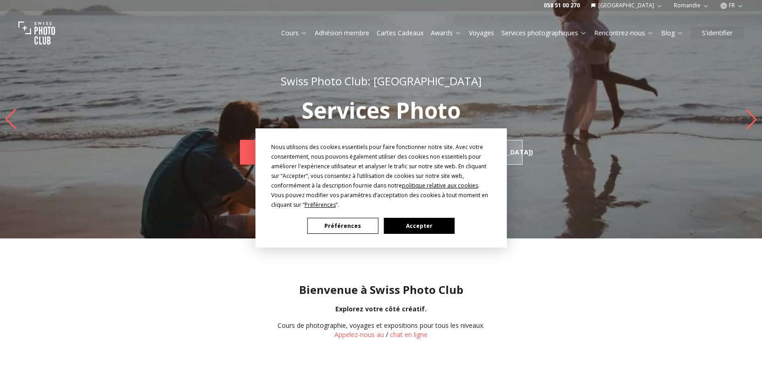
click at [421, 221] on button "Accepter" at bounding box center [418, 226] width 71 height 16
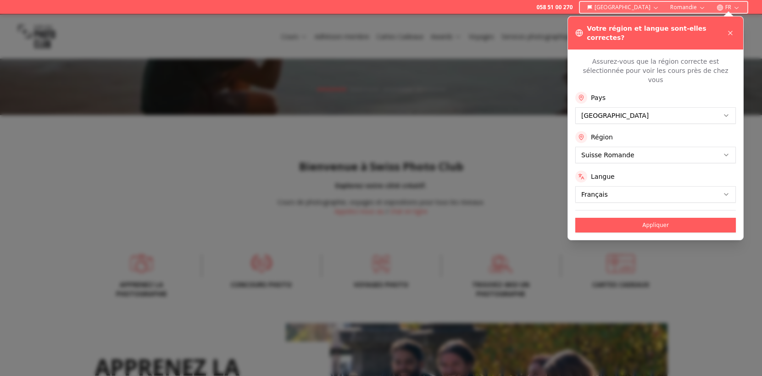
scroll to position [126, 0]
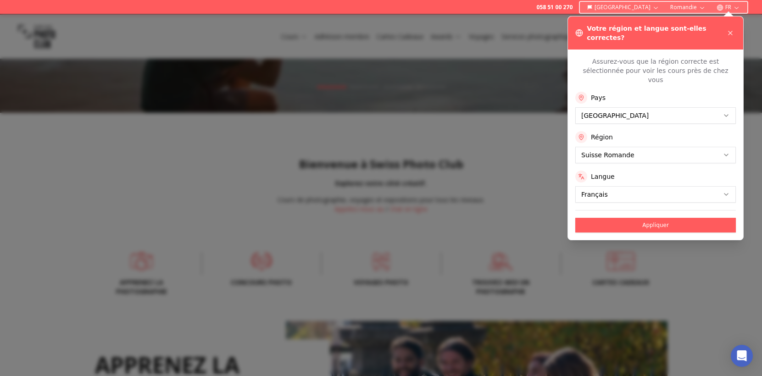
click at [645, 232] on button "Appliquer" at bounding box center [655, 225] width 160 height 15
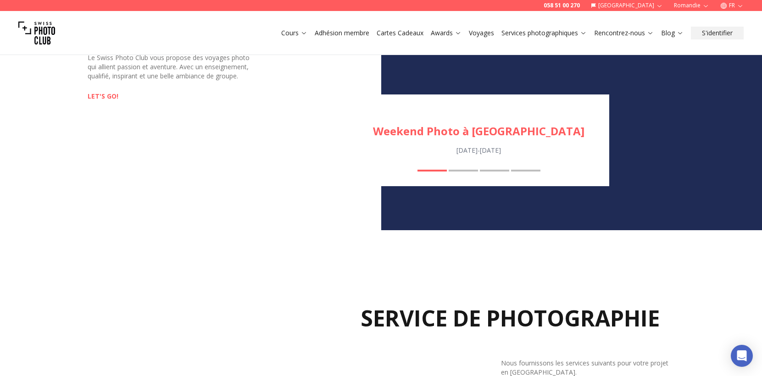
scroll to position [1025, 0]
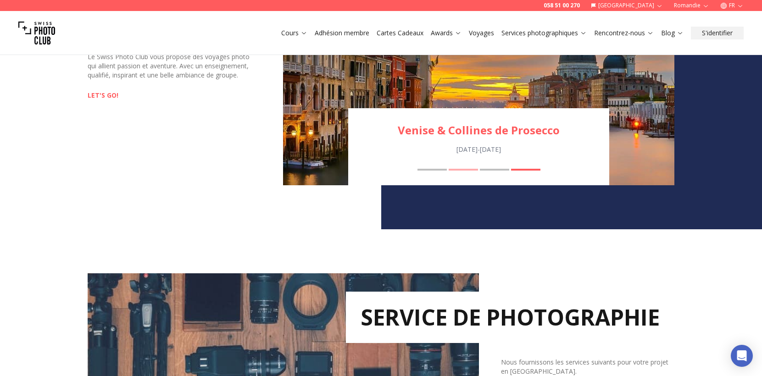
click at [457, 171] on button "Excursion photo à [GEOGRAPHIC_DATA]" at bounding box center [462, 170] width 29 height 2
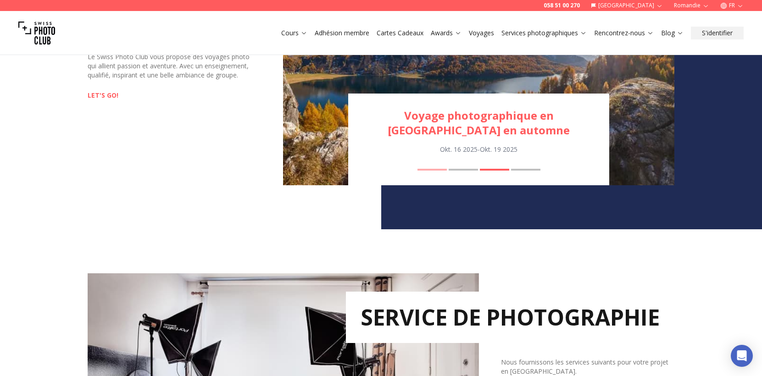
click at [418, 171] on button "Weekend Photo à [GEOGRAPHIC_DATA]" at bounding box center [431, 170] width 29 height 2
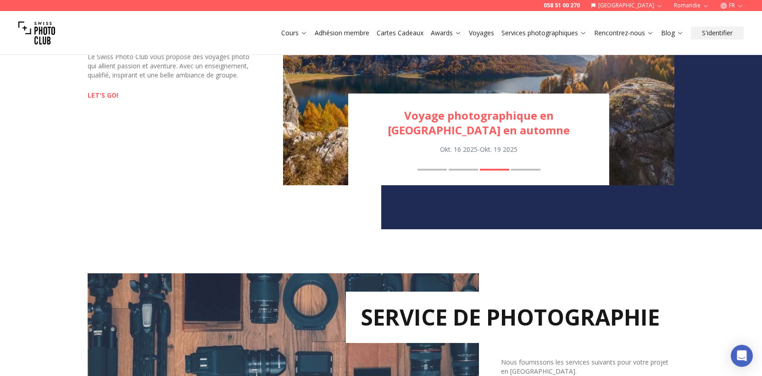
click at [497, 171] on button "Voyage photographique en [GEOGRAPHIC_DATA] en automne" at bounding box center [494, 170] width 29 height 2
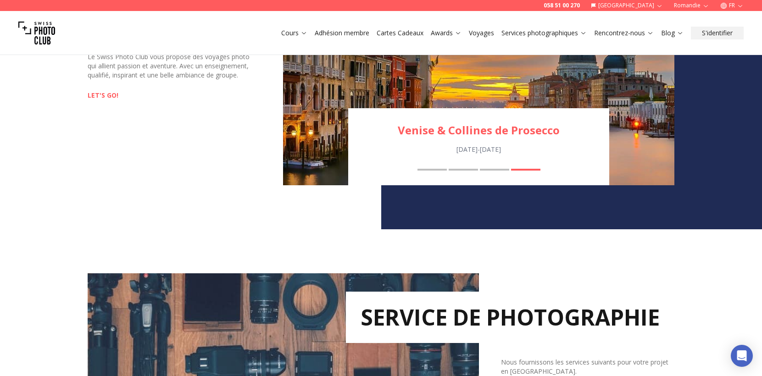
click at [529, 171] on button "Venise & Collines de Prosecco" at bounding box center [525, 170] width 29 height 2
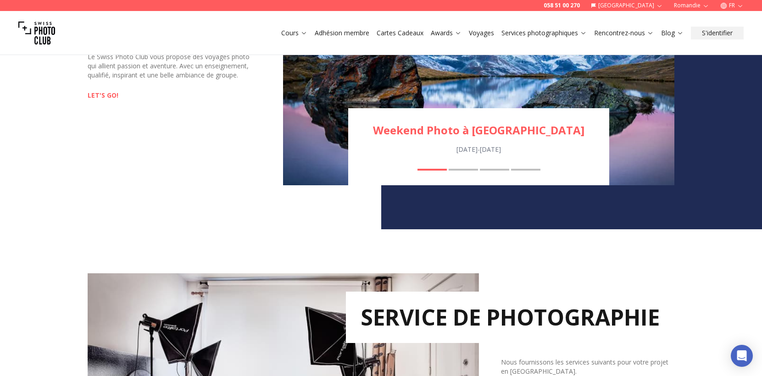
click at [529, 171] on button "Venise & Collines de Prosecco" at bounding box center [525, 170] width 29 height 2
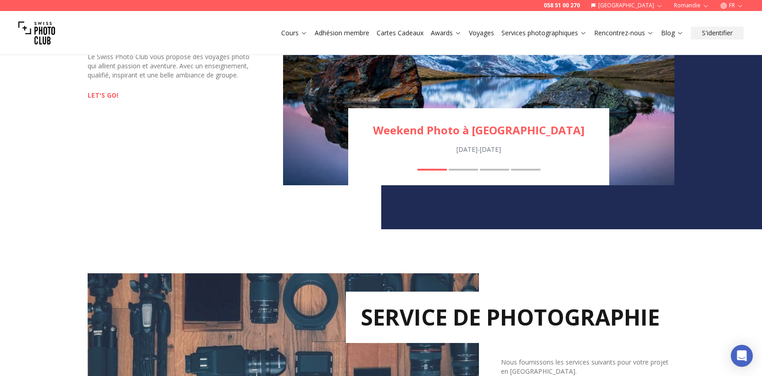
click at [529, 171] on button "Venise & Collines de Prosecco" at bounding box center [525, 170] width 29 height 2
click at [537, 185] on div "Weekend Photo à [GEOGRAPHIC_DATA] [DATE] - [DATE] Weekend Photo à [GEOGRAPHIC_D…" at bounding box center [478, 146] width 261 height 77
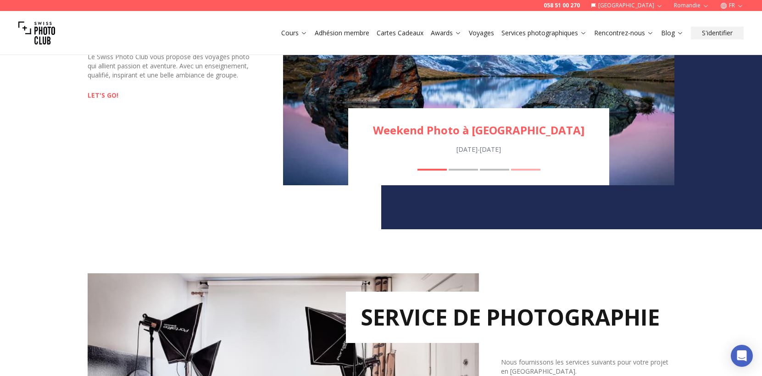
click at [536, 171] on button "Venise & Collines de Prosecco" at bounding box center [525, 170] width 29 height 2
